Goal: Task Accomplishment & Management: Use online tool/utility

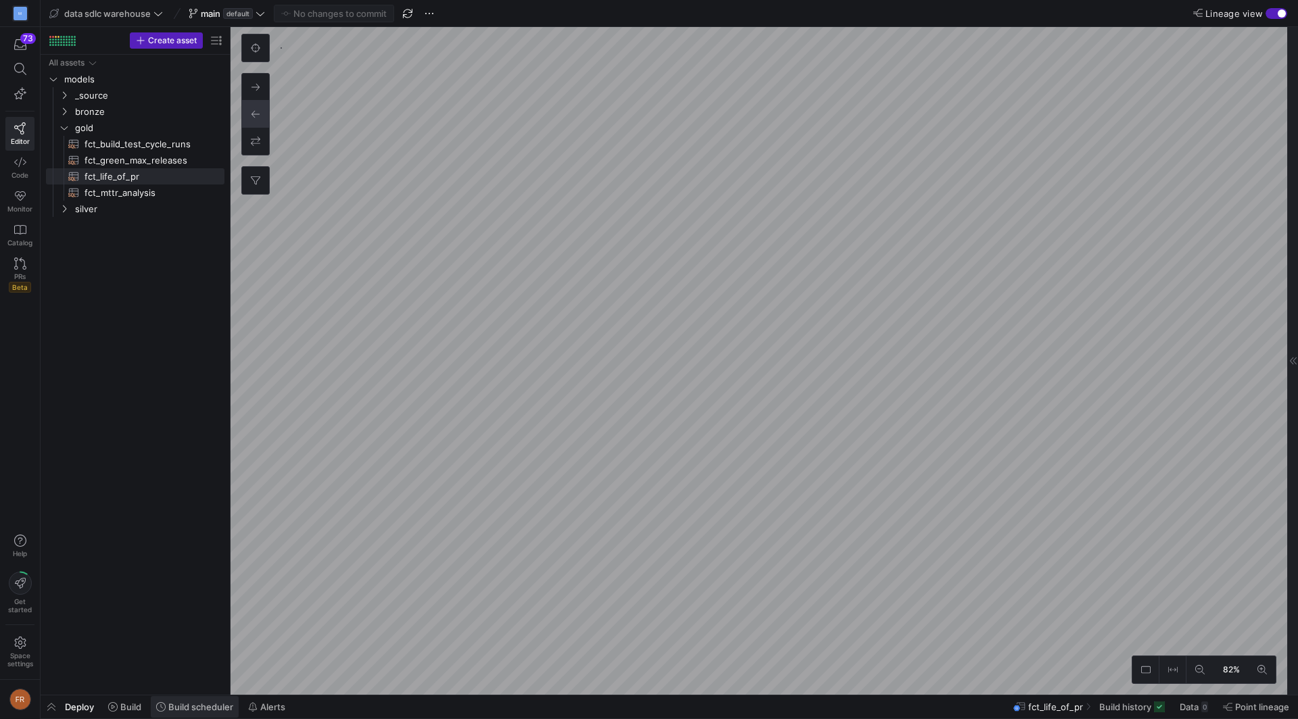
click at [197, 708] on span "Build scheduler" at bounding box center [200, 707] width 65 height 11
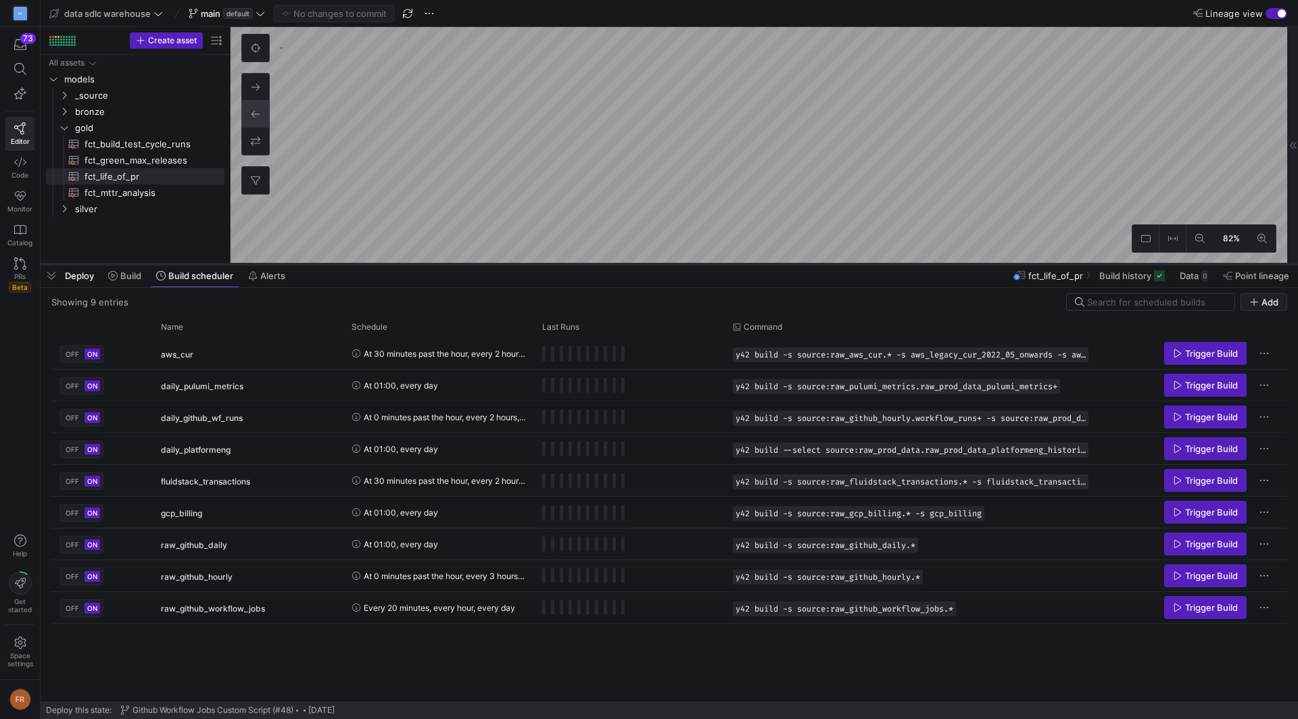
drag, startPoint x: 497, startPoint y: 473, endPoint x: 613, endPoint y: 142, distance: 350.4
click at [613, 262] on div at bounding box center [669, 264] width 1257 height 5
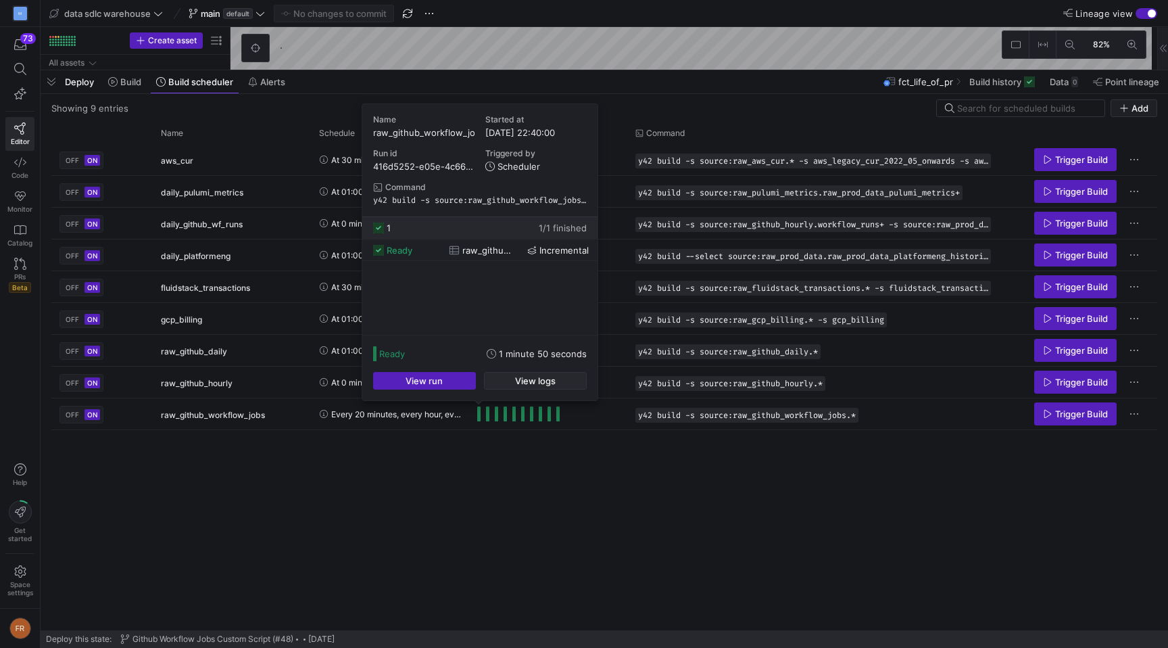
click at [523, 381] on span "View logs" at bounding box center [535, 380] width 41 height 11
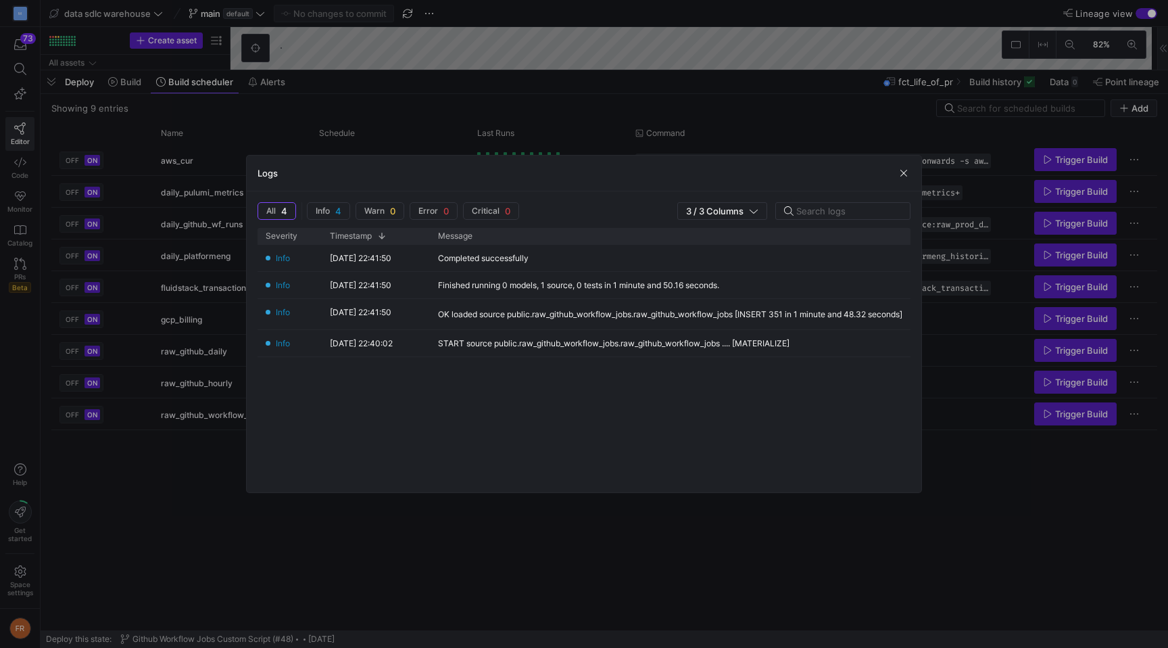
click at [741, 135] on div at bounding box center [584, 324] width 1168 height 648
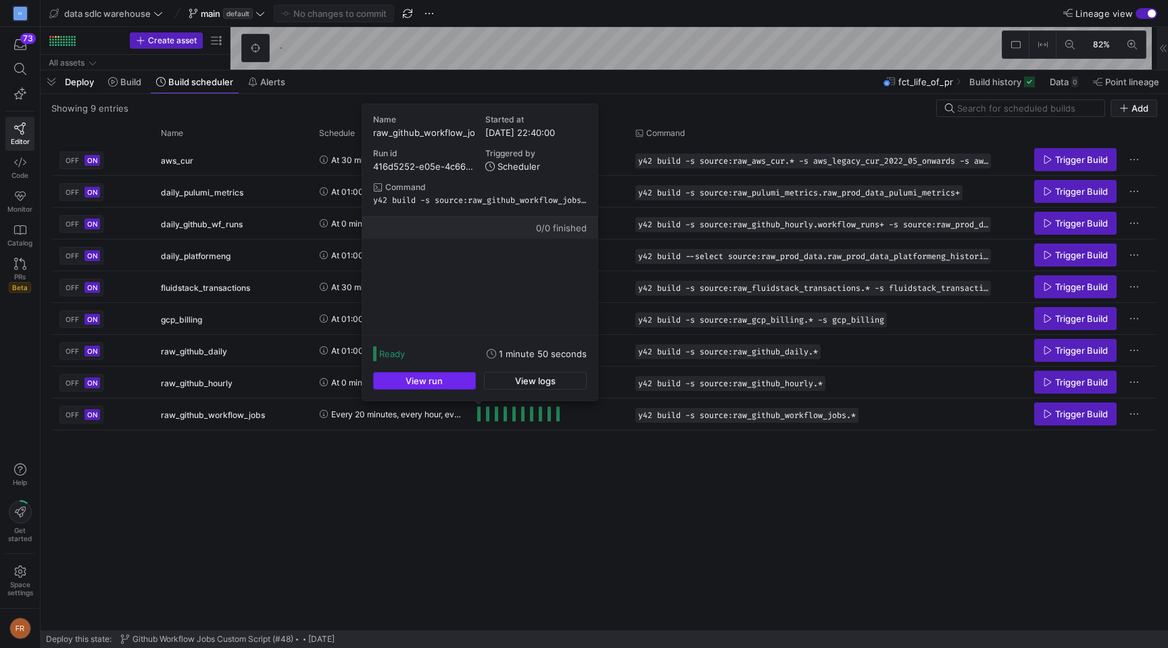
click at [456, 381] on span "button" at bounding box center [424, 381] width 101 height 16
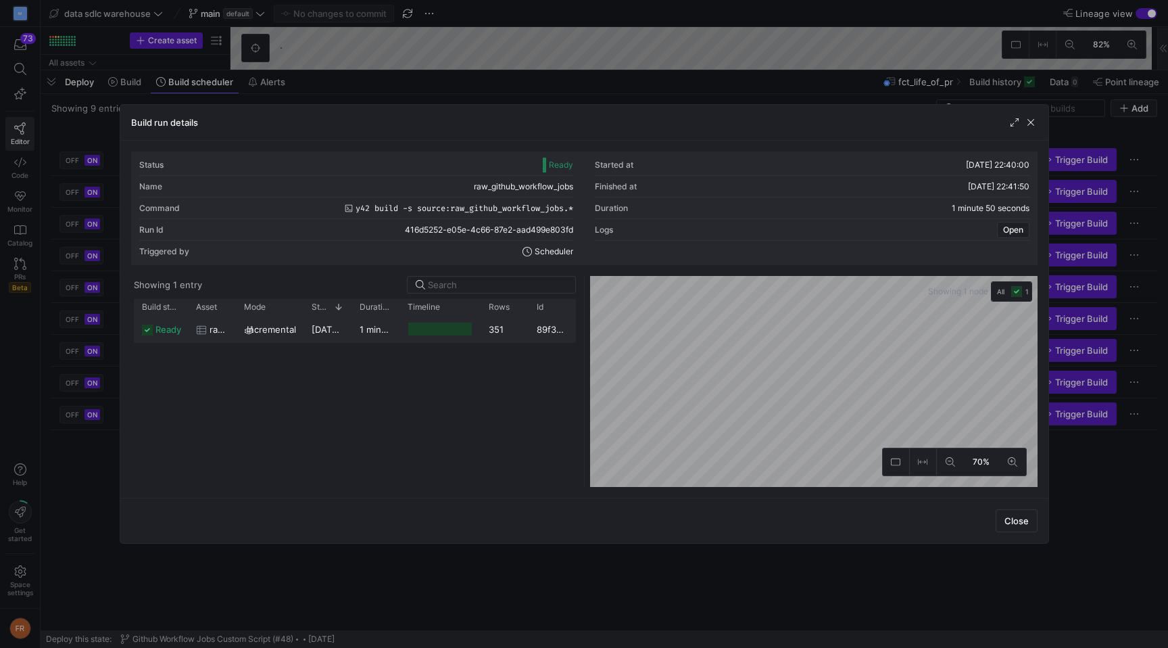
click at [432, 337] on y42-job-duration-timeline-cell-renderer "Press SPACE to select this row." at bounding box center [440, 328] width 65 height 25
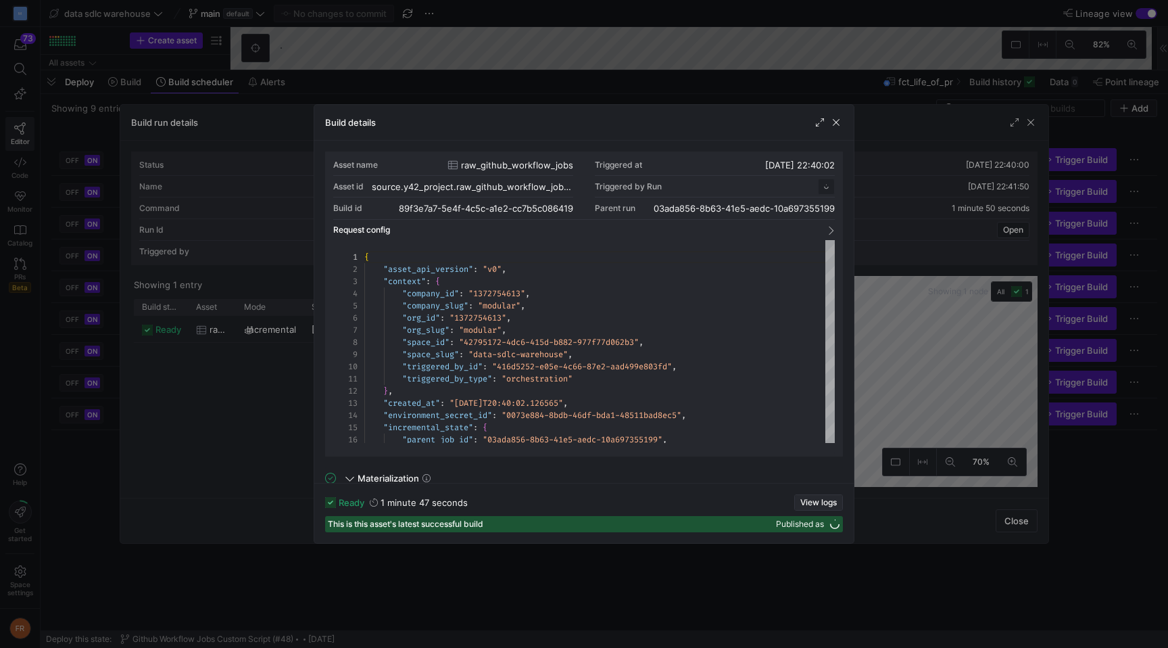
click at [820, 501] on span "View logs" at bounding box center [818, 502] width 37 height 9
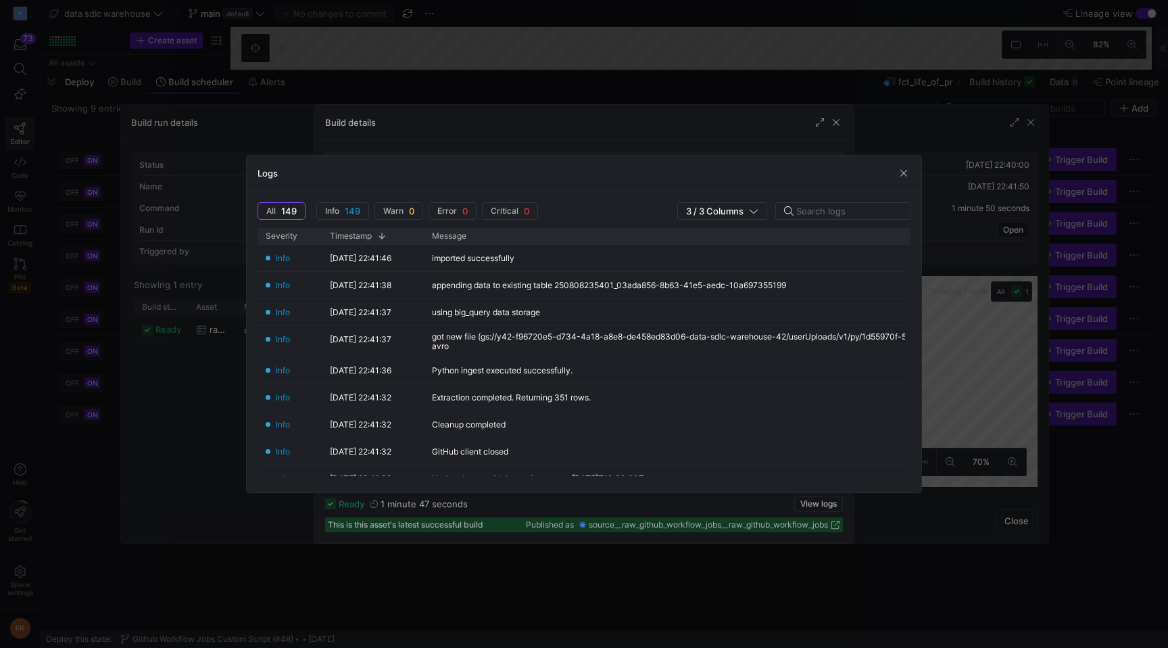
click at [646, 116] on div at bounding box center [584, 324] width 1168 height 648
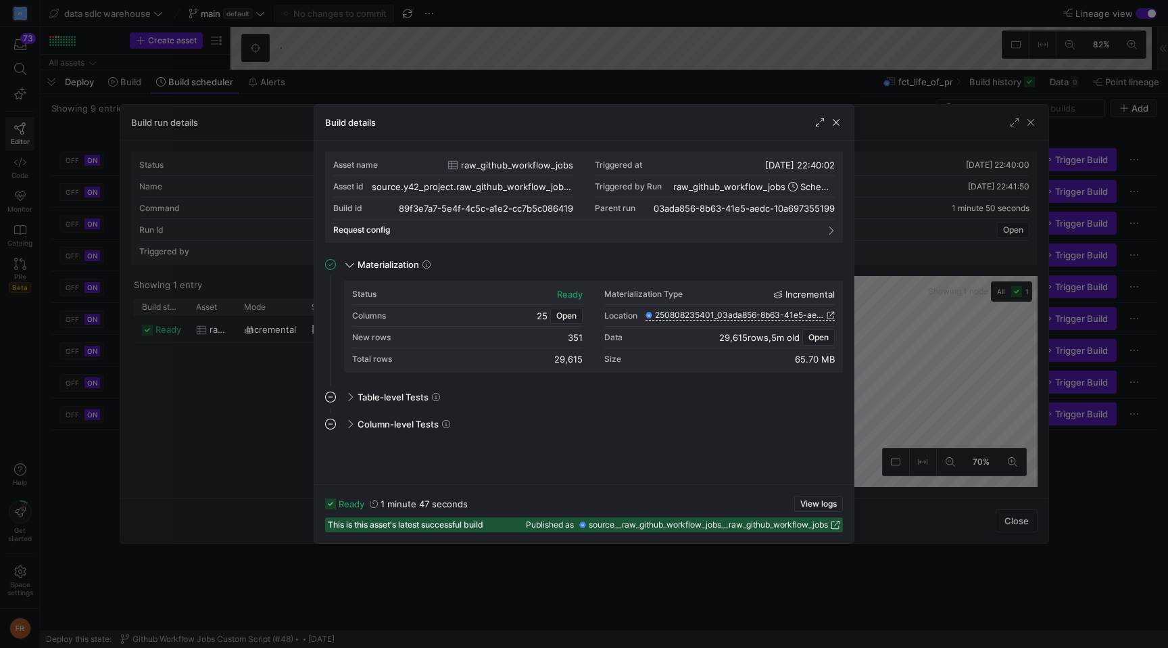
click at [647, 74] on div at bounding box center [584, 324] width 1168 height 648
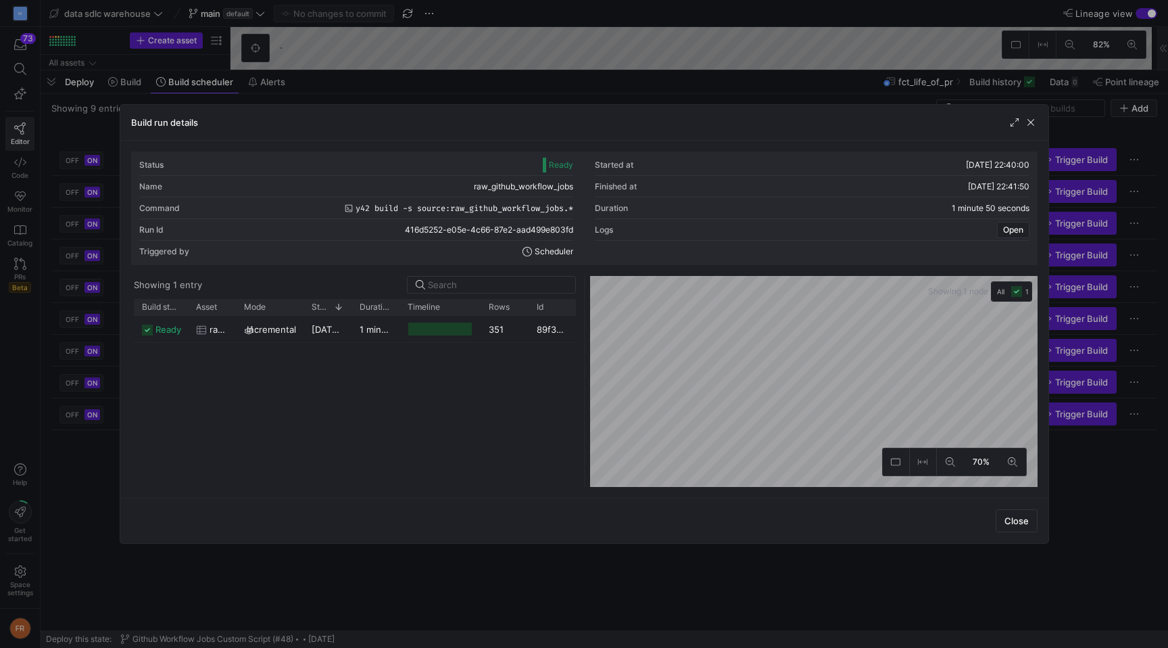
click at [680, 78] on div at bounding box center [584, 324] width 1168 height 648
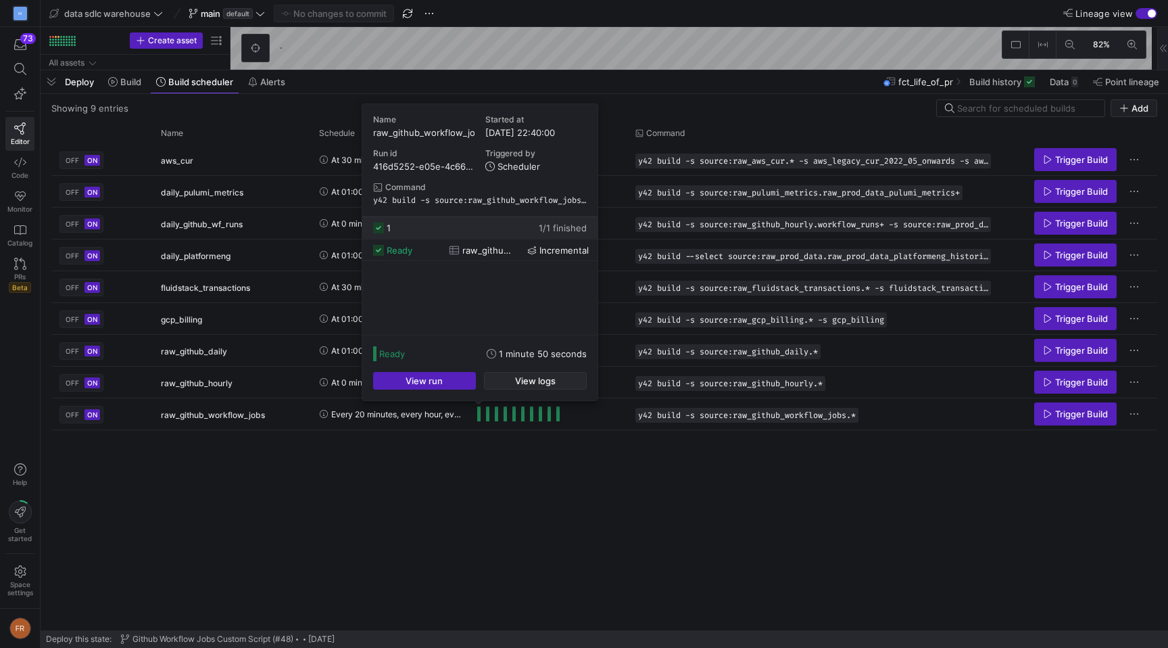
click at [527, 381] on span "View logs" at bounding box center [535, 380] width 41 height 11
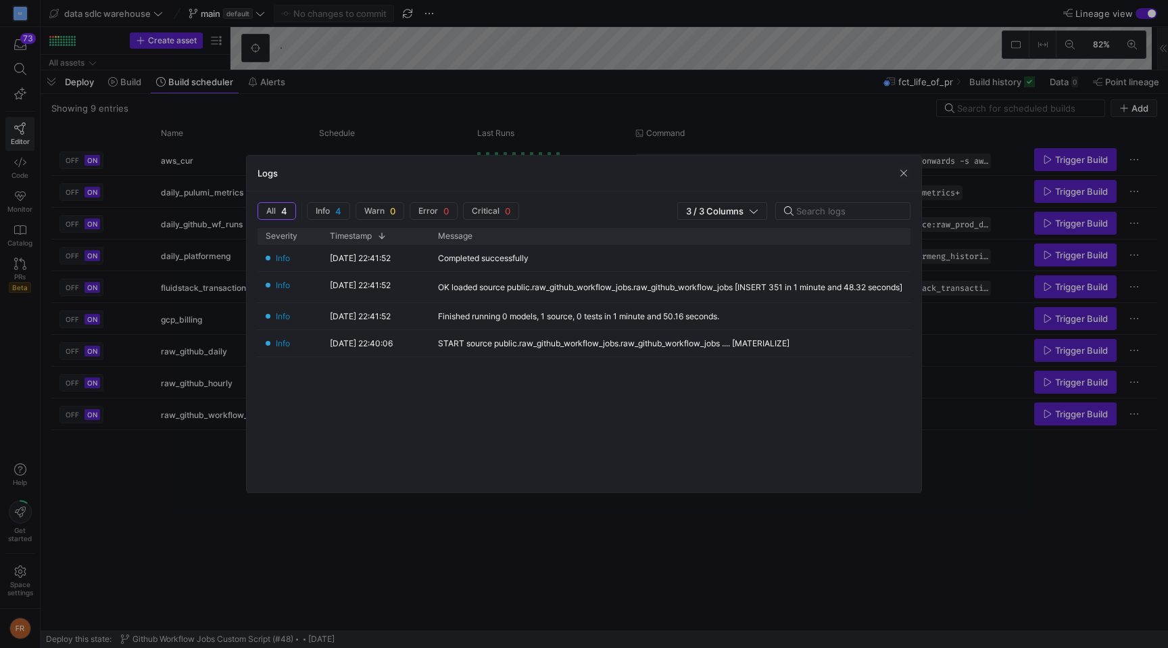
click at [890, 116] on div at bounding box center [584, 324] width 1168 height 648
